Goal: Task Accomplishment & Management: Manage account settings

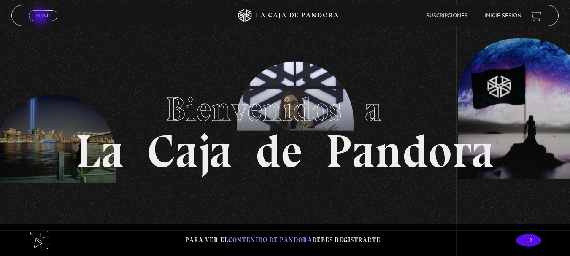
click at [41, 17] on span "Menu" at bounding box center [43, 15] width 14 height 5
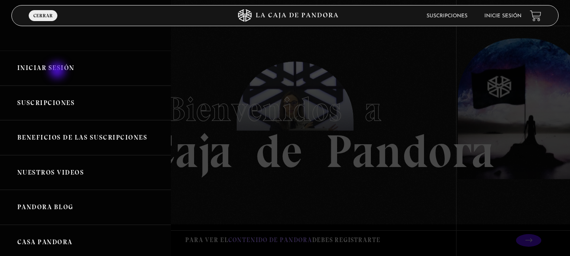
click at [58, 71] on link "Iniciar Sesión" at bounding box center [85, 68] width 171 height 35
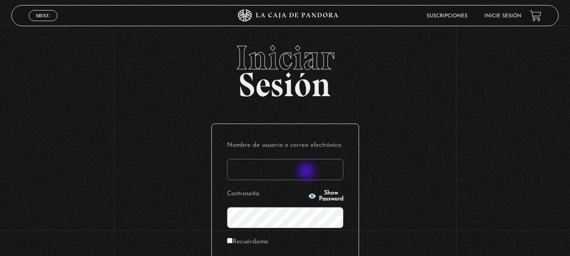
click at [307, 172] on input "Nombre de usuario o correo electrónico" at bounding box center [285, 169] width 116 height 21
type input "[EMAIL_ADDRESS][DOMAIN_NAME]"
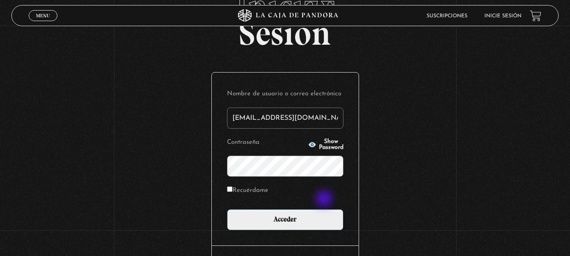
scroll to position [84, 0]
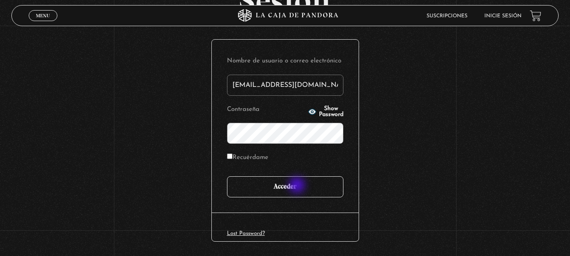
click at [298, 186] on input "Acceder" at bounding box center [285, 186] width 116 height 21
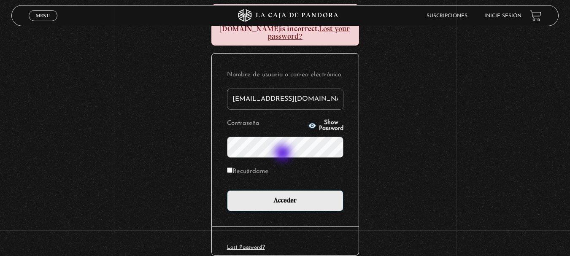
scroll to position [151, 0]
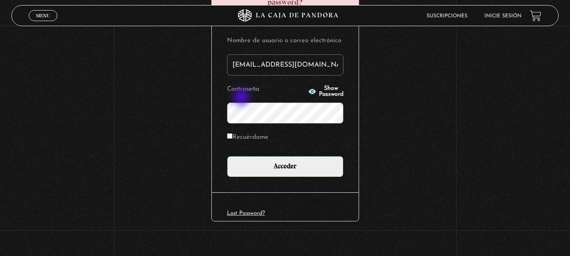
click at [240, 93] on p "Contraseña Show Password" at bounding box center [285, 103] width 116 height 41
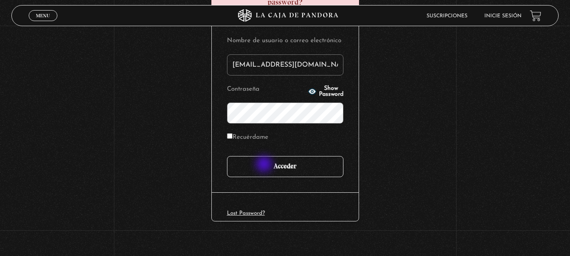
click at [265, 165] on input "Acceder" at bounding box center [285, 166] width 116 height 21
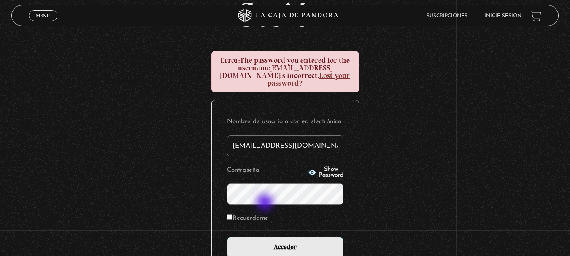
scroll to position [84, 0]
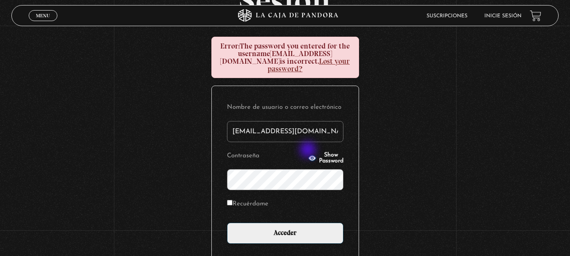
click at [319, 152] on span "Show Password" at bounding box center [331, 158] width 24 height 12
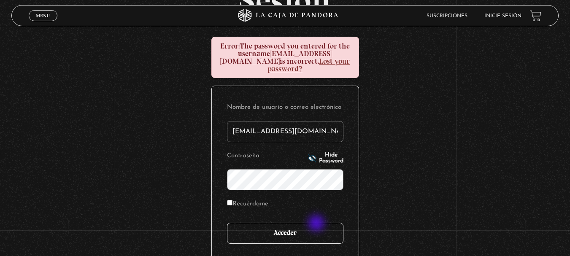
click at [316, 226] on input "Acceder" at bounding box center [285, 233] width 116 height 21
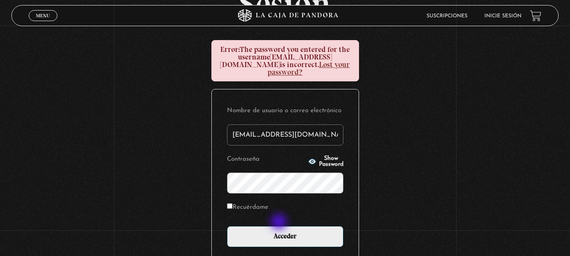
scroll to position [84, 0]
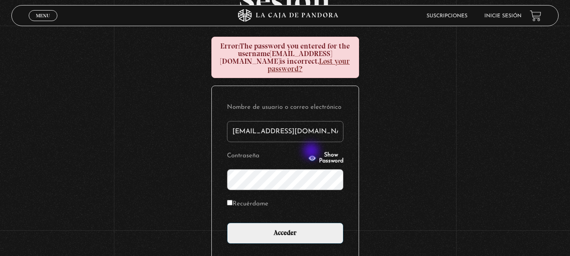
click at [319, 152] on span "Show Password" at bounding box center [331, 158] width 24 height 12
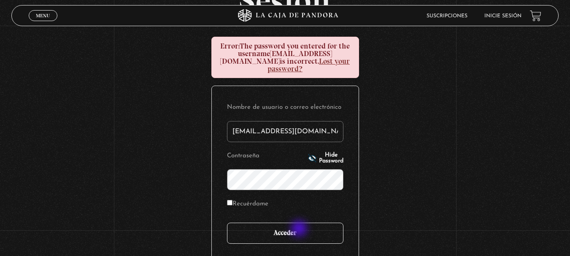
click at [300, 229] on input "Acceder" at bounding box center [285, 233] width 116 height 21
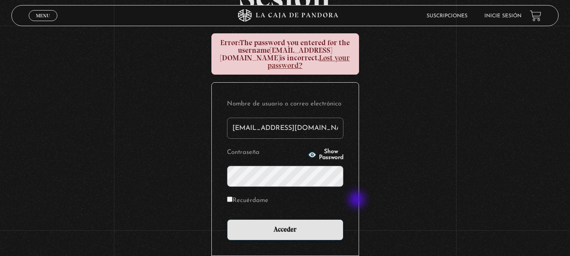
scroll to position [127, 0]
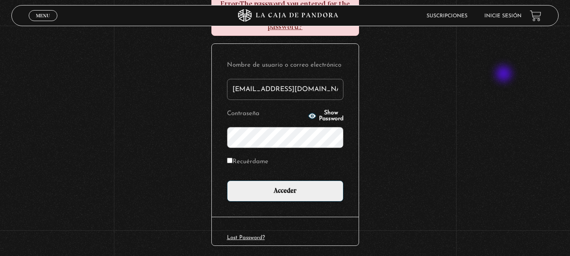
click at [504, 76] on div "Iniciar Sesión Error: The password you entered for the username mbadillanf@outl…" at bounding box center [285, 98] width 570 height 369
click at [236, 156] on label "Recuérdame" at bounding box center [247, 162] width 41 height 13
click at [232, 158] on input "Recuérdame" at bounding box center [229, 160] width 5 height 5
checkbox input "true"
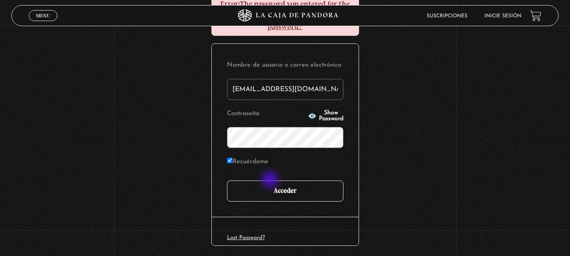
click at [271, 180] on input "Acceder" at bounding box center [285, 190] width 116 height 21
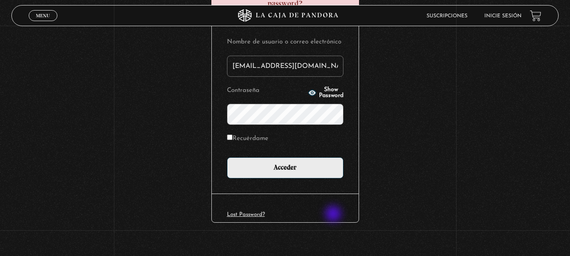
scroll to position [151, 0]
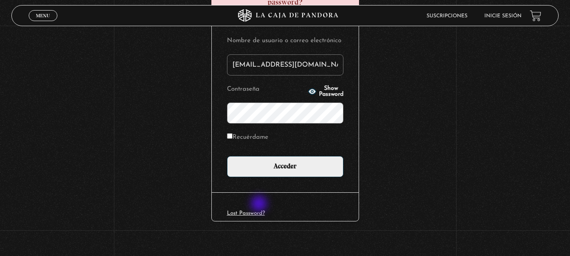
click at [259, 210] on link "Lost Password?" at bounding box center [246, 212] width 38 height 5
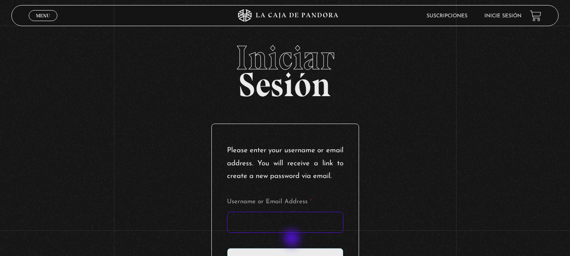
click at [292, 233] on input "Username or Email Address *" at bounding box center [285, 222] width 116 height 21
type input "[EMAIL_ADDRESS][DOMAIN_NAME]"
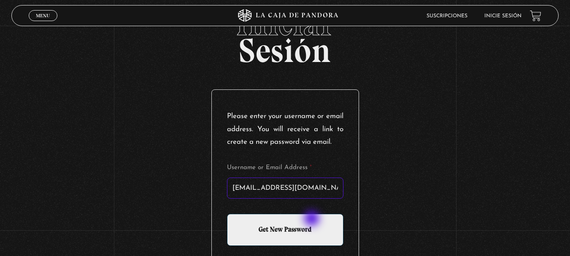
scroll to position [84, 0]
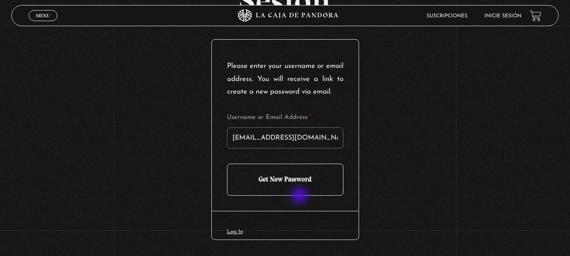
click at [300, 196] on input "Get New Password" at bounding box center [285, 180] width 116 height 32
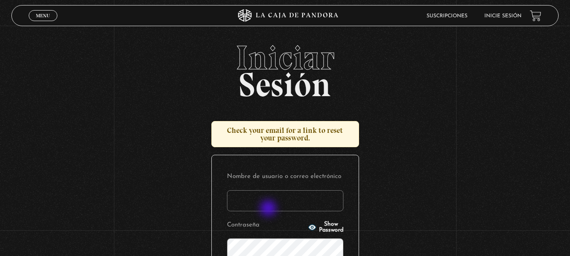
click at [269, 209] on input "Nombre de usuario o correo electrónico" at bounding box center [285, 200] width 116 height 21
type input "mbadillanf@outlook.com"
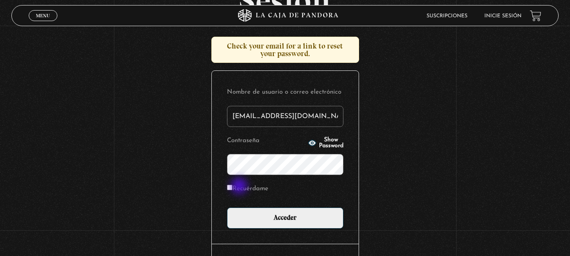
click at [237, 185] on label "Recuérdame" at bounding box center [247, 189] width 41 height 13
click at [232, 185] on input "Recuérdame" at bounding box center [229, 187] width 5 height 5
checkbox input "true"
click at [323, 143] on span "Show Password" at bounding box center [331, 143] width 24 height 12
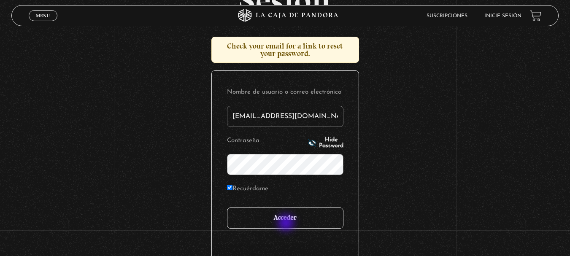
click at [287, 224] on input "Acceder" at bounding box center [285, 217] width 116 height 21
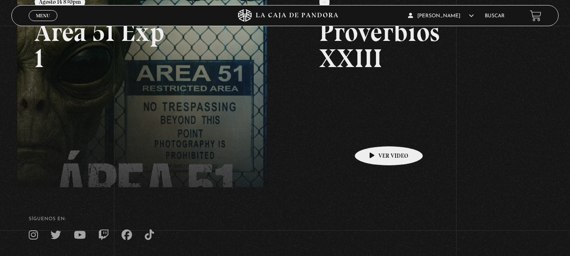
scroll to position [127, 0]
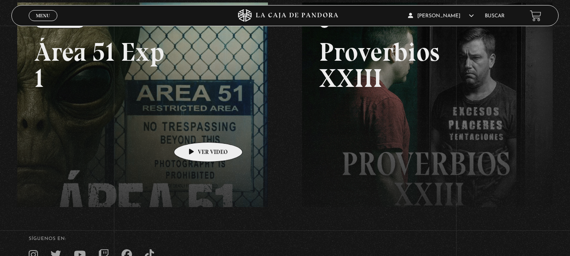
click at [195, 129] on link at bounding box center [302, 131] width 570 height 256
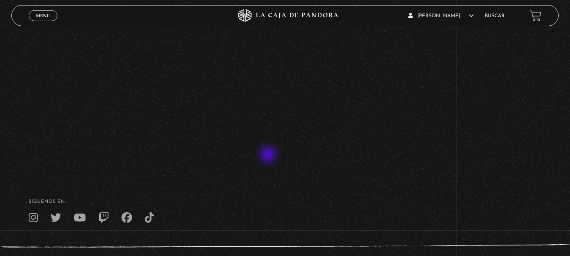
scroll to position [84, 0]
